Goal: Find specific page/section: Find specific page/section

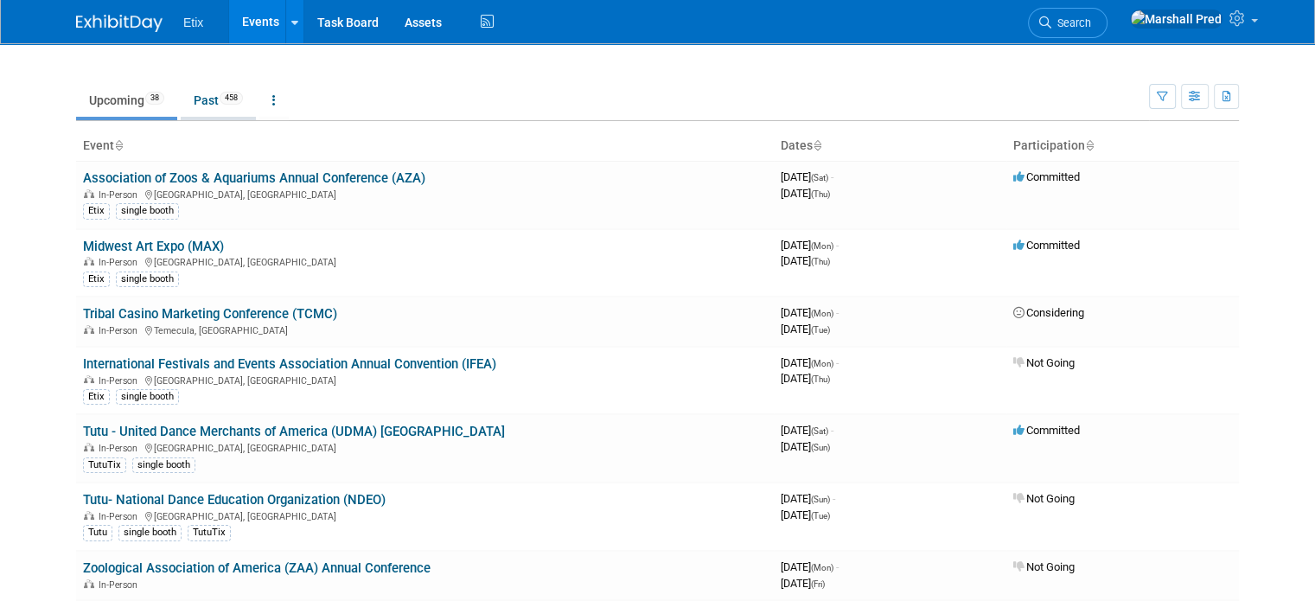
click at [197, 95] on link "Past 458" at bounding box center [218, 100] width 75 height 33
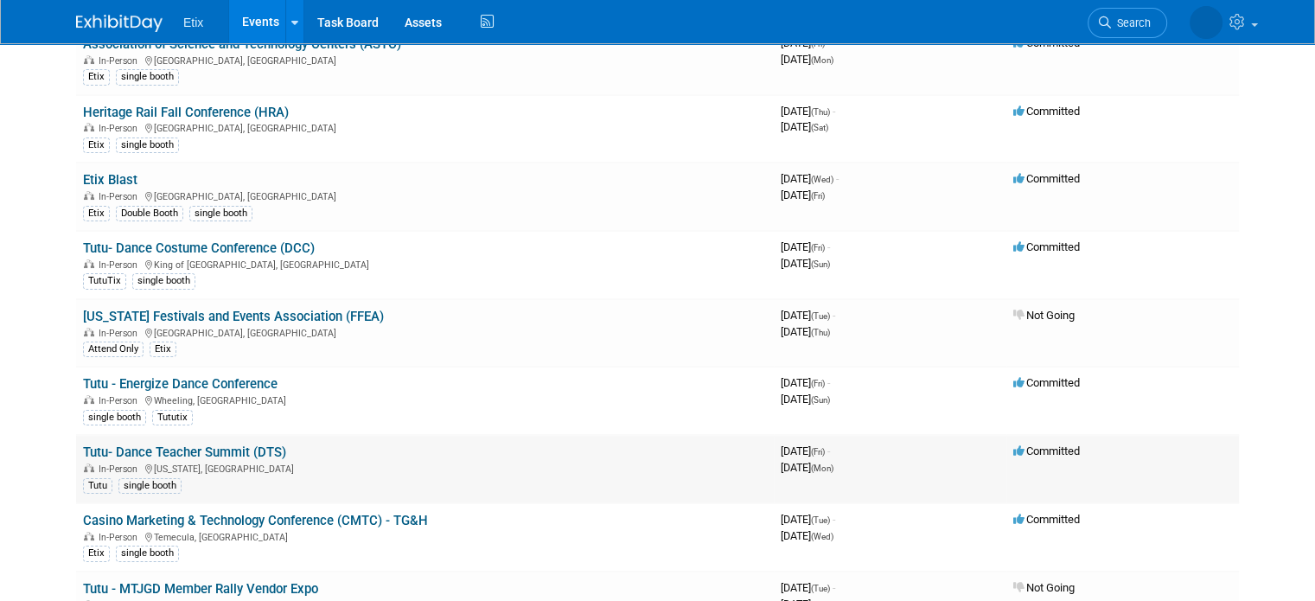
scroll to position [173, 0]
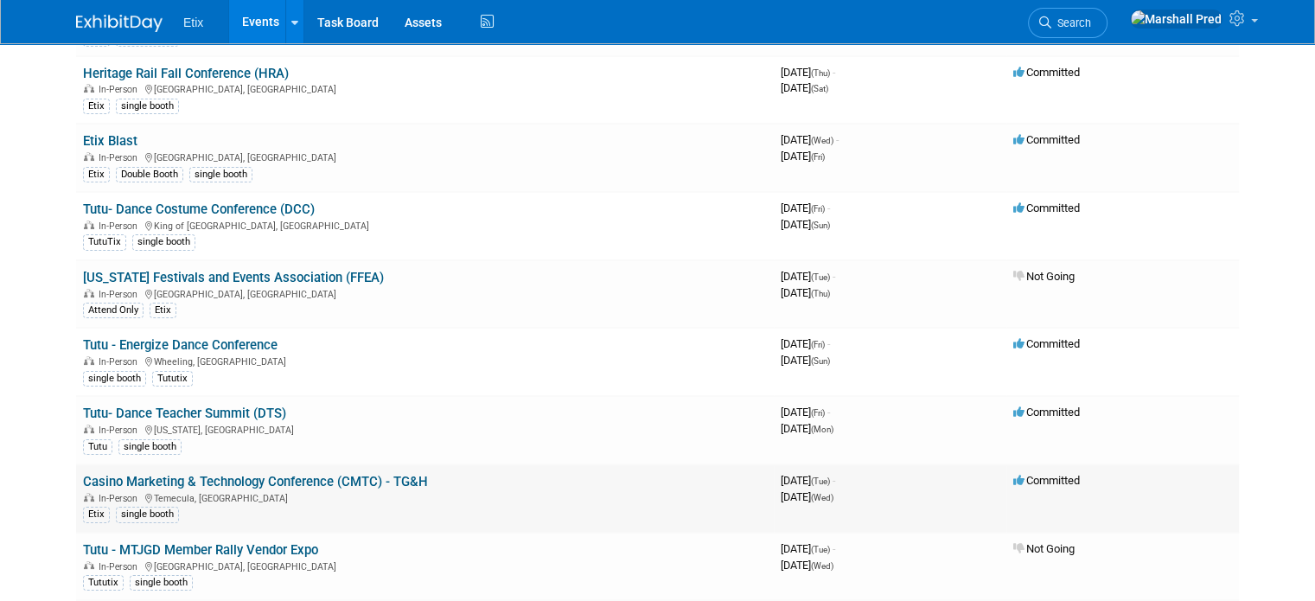
click at [221, 474] on link "Casino Marketing & Technology Conference (CMTC) - TG&H" at bounding box center [255, 482] width 345 height 16
